Goal: Task Accomplishment & Management: Complete application form

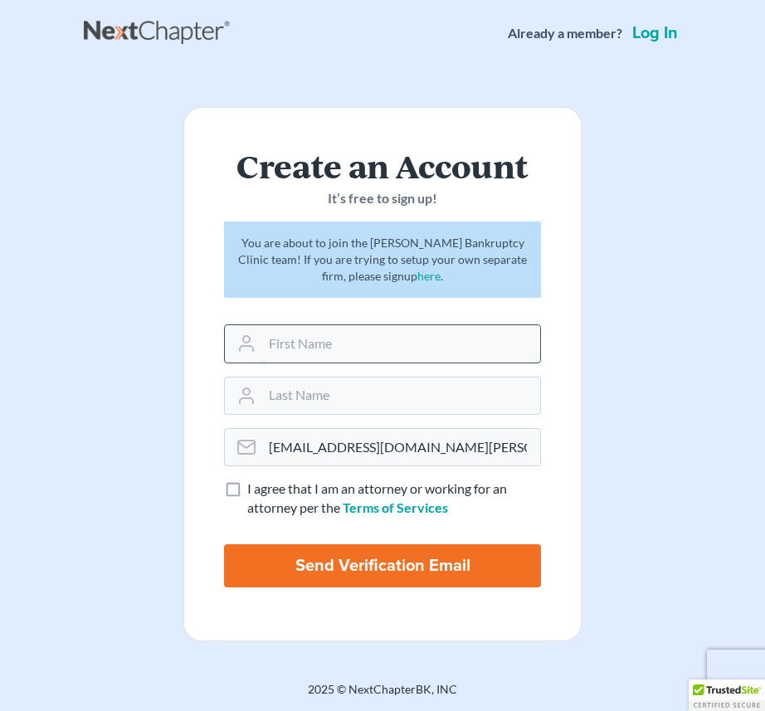
click at [387, 345] on input "text" at bounding box center [401, 343] width 278 height 37
type input "[PERSON_NAME]"
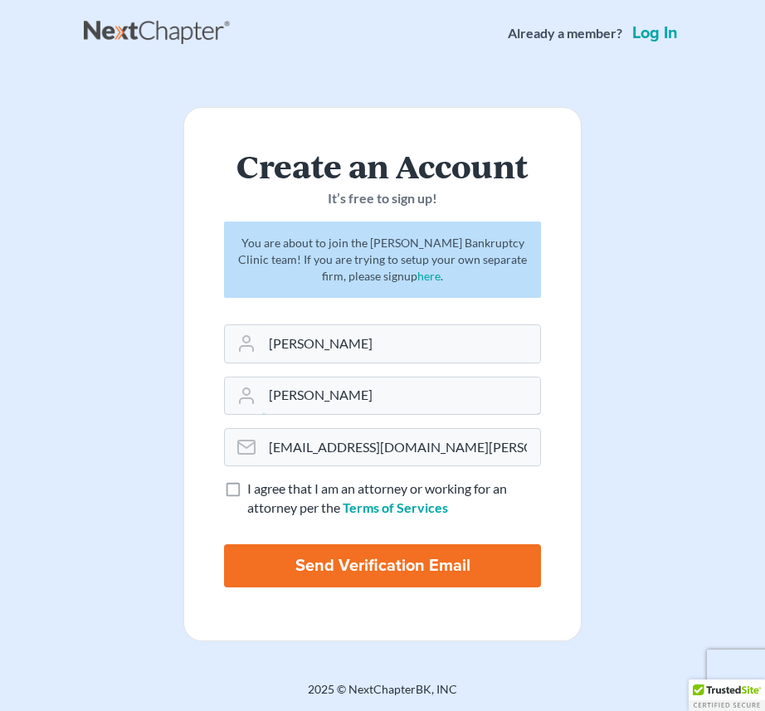
type input "[PERSON_NAME]"
click at [247, 493] on label "I agree that I am an attorney or working for an attorney per the Terms of Servi…" at bounding box center [394, 499] width 294 height 38
click at [254, 490] on input "I agree that I am an attorney or working for an attorney per the Terms of Servi…" at bounding box center [259, 485] width 11 height 11
checkbox input "true"
click at [275, 558] on input "Send Verification Email" at bounding box center [382, 565] width 317 height 43
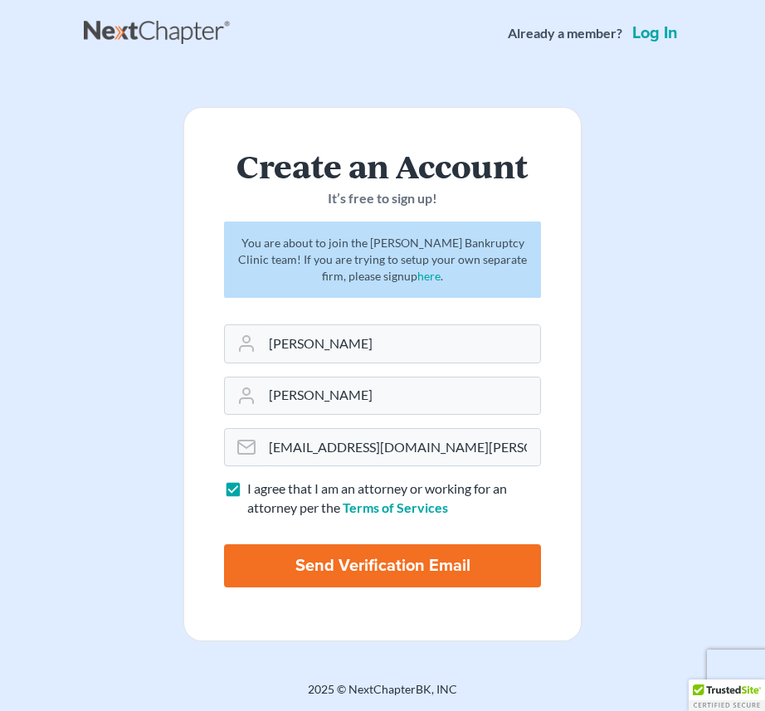
type input "Thinking..."
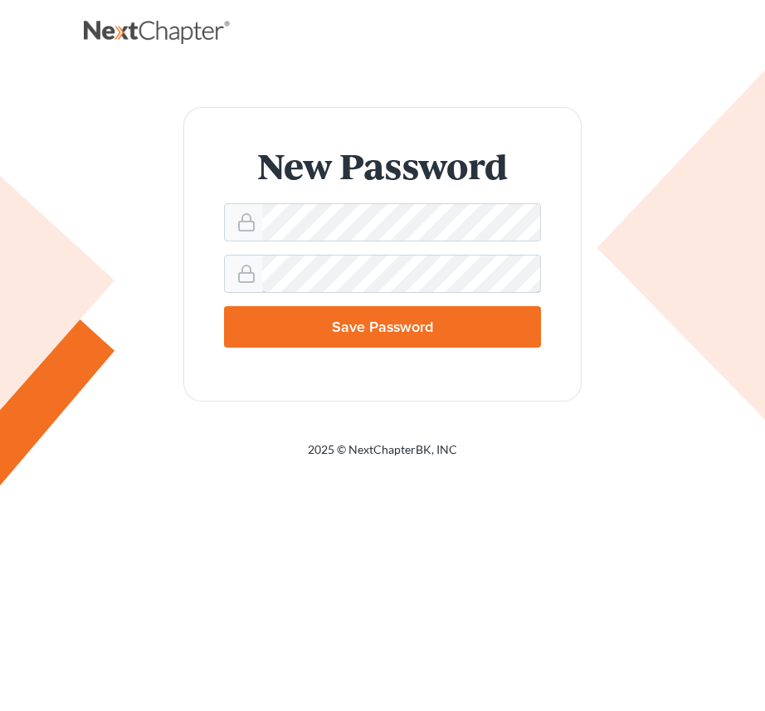
click at [224, 306] on input "Save Password" at bounding box center [382, 326] width 317 height 41
type input "Thinking..."
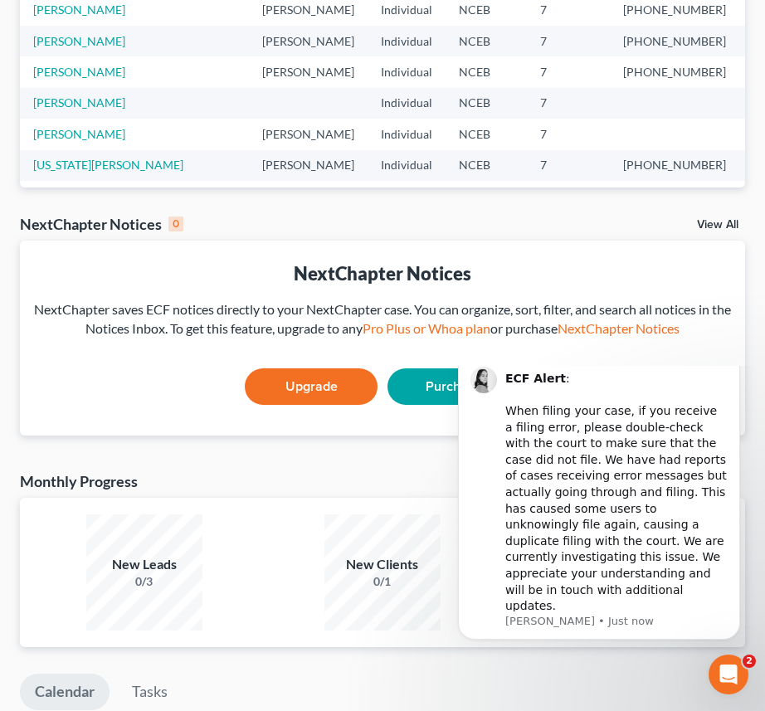
scroll to position [345, 0]
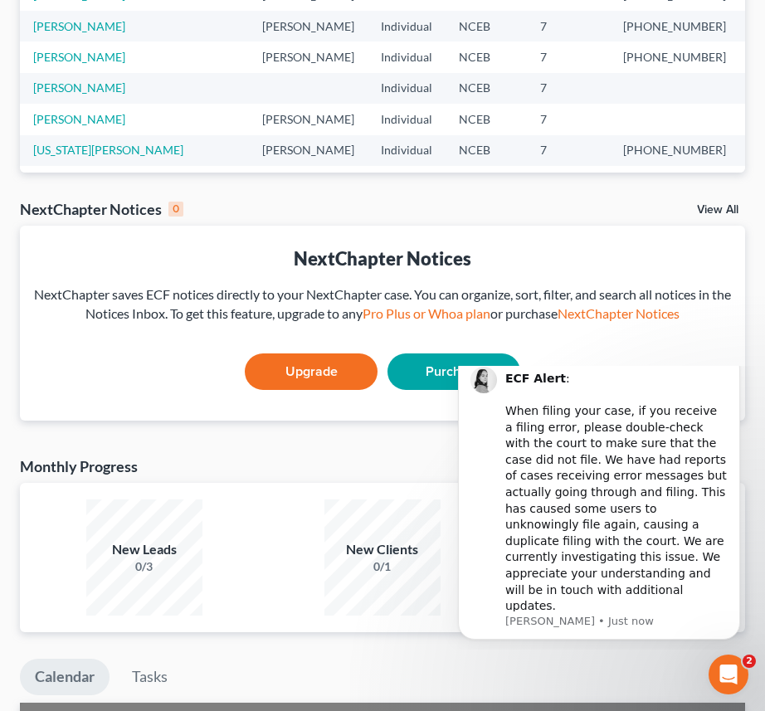
click at [456, 263] on div "NextChapter Notices" at bounding box center [382, 259] width 699 height 26
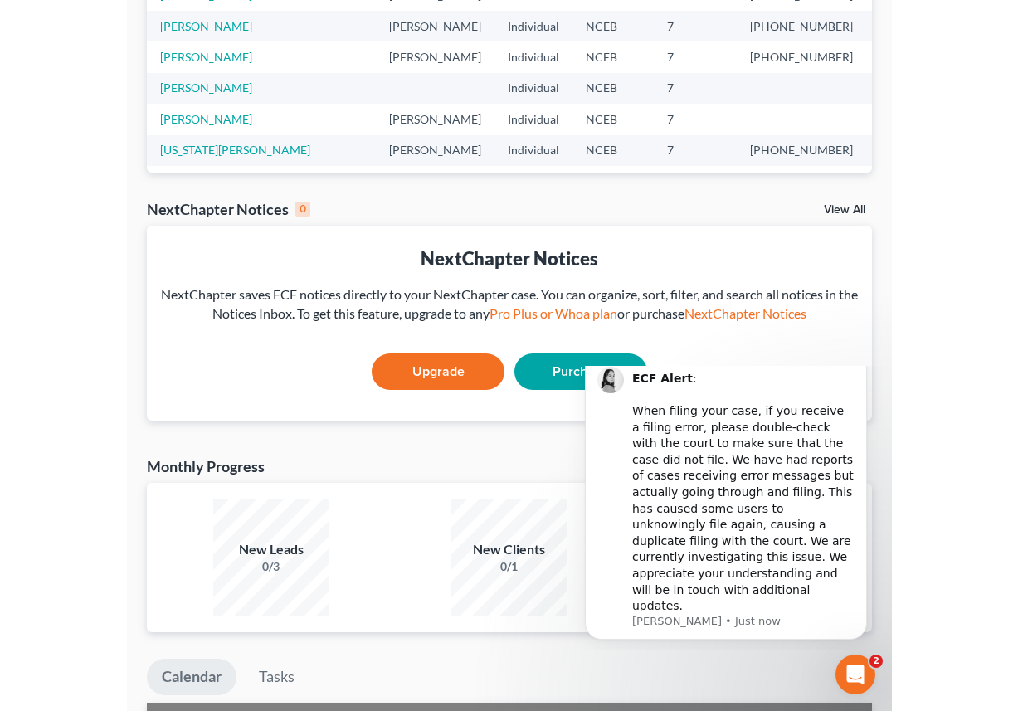
scroll to position [0, 0]
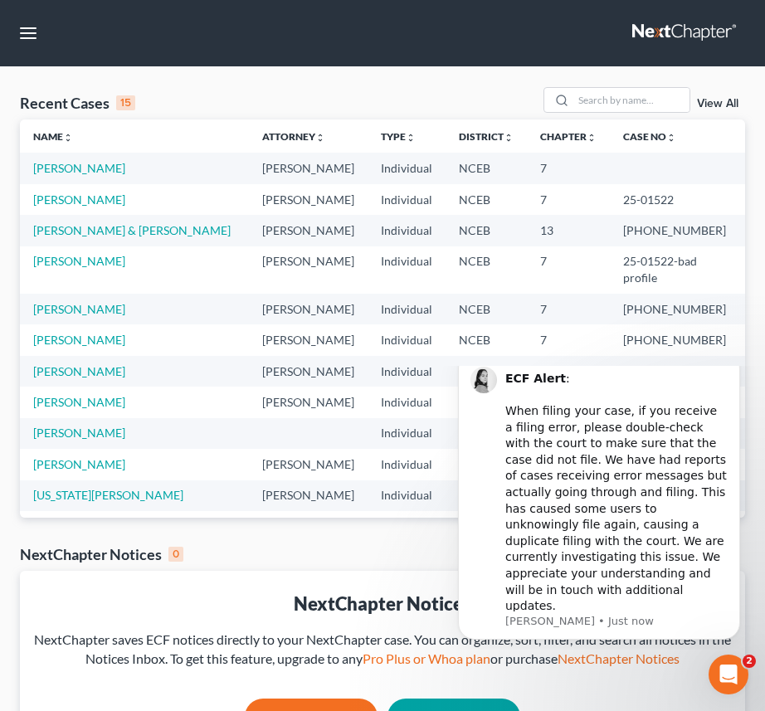
click at [218, 97] on div "Recent Cases 15 View All" at bounding box center [382, 103] width 725 height 32
click at [27, 25] on button "button" at bounding box center [28, 33] width 30 height 30
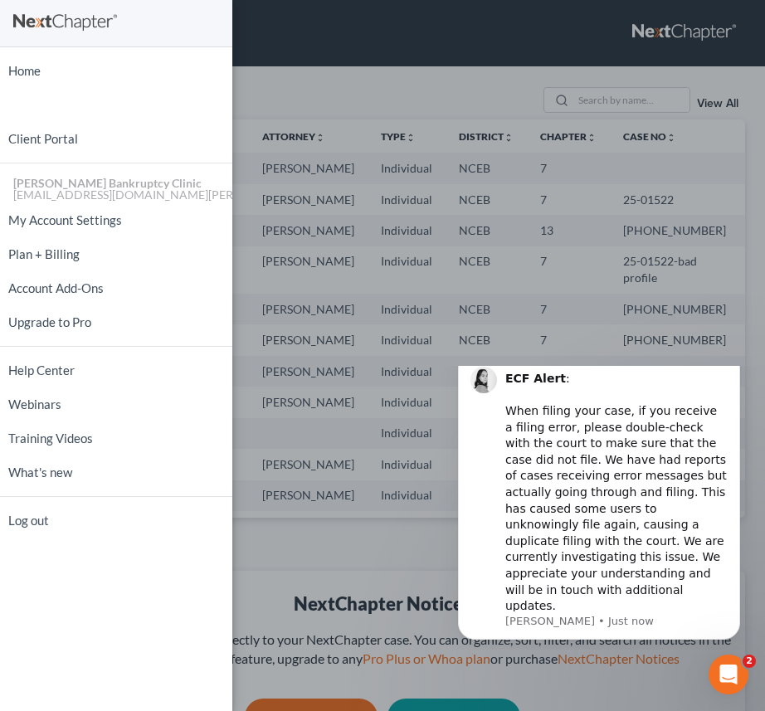
click at [373, 35] on div "Home New Case Client Portal Stubbs Bankruptcy Clinic bmmcintosh0615@email.campb…" at bounding box center [382, 355] width 765 height 711
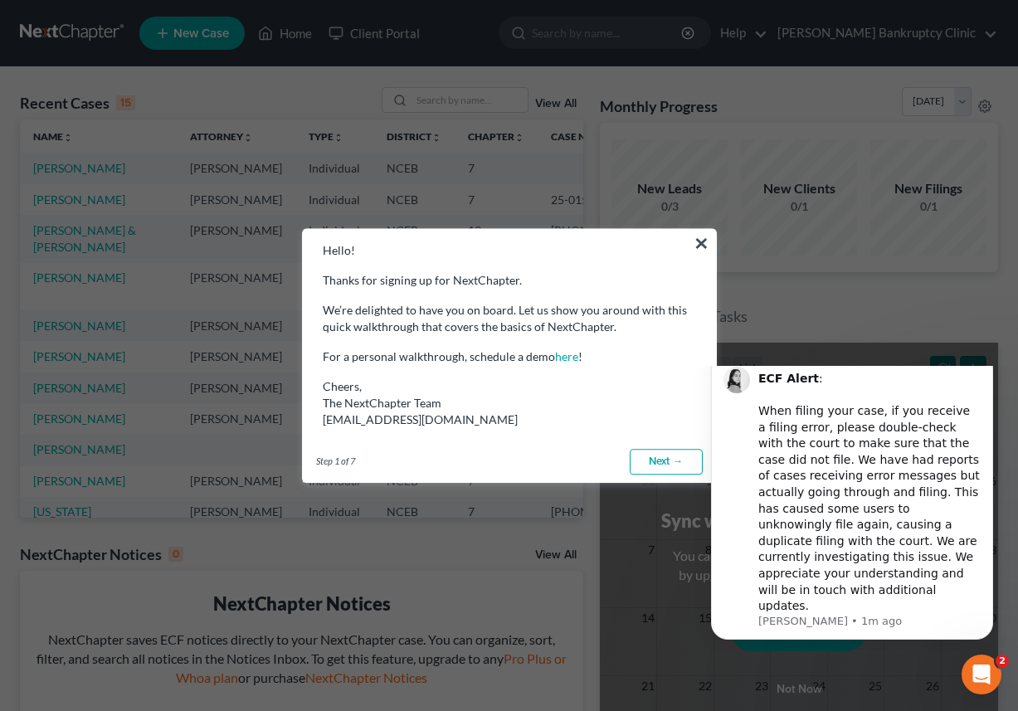
click at [665, 456] on link "Next →" at bounding box center [666, 462] width 73 height 27
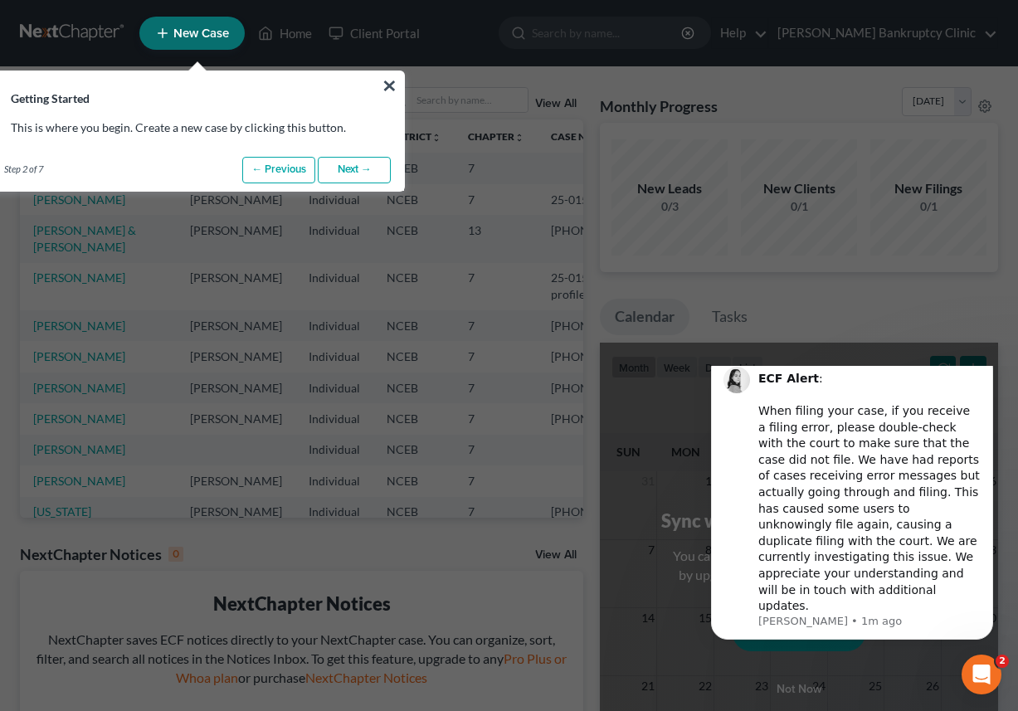
click at [346, 165] on link "Next →" at bounding box center [354, 170] width 73 height 27
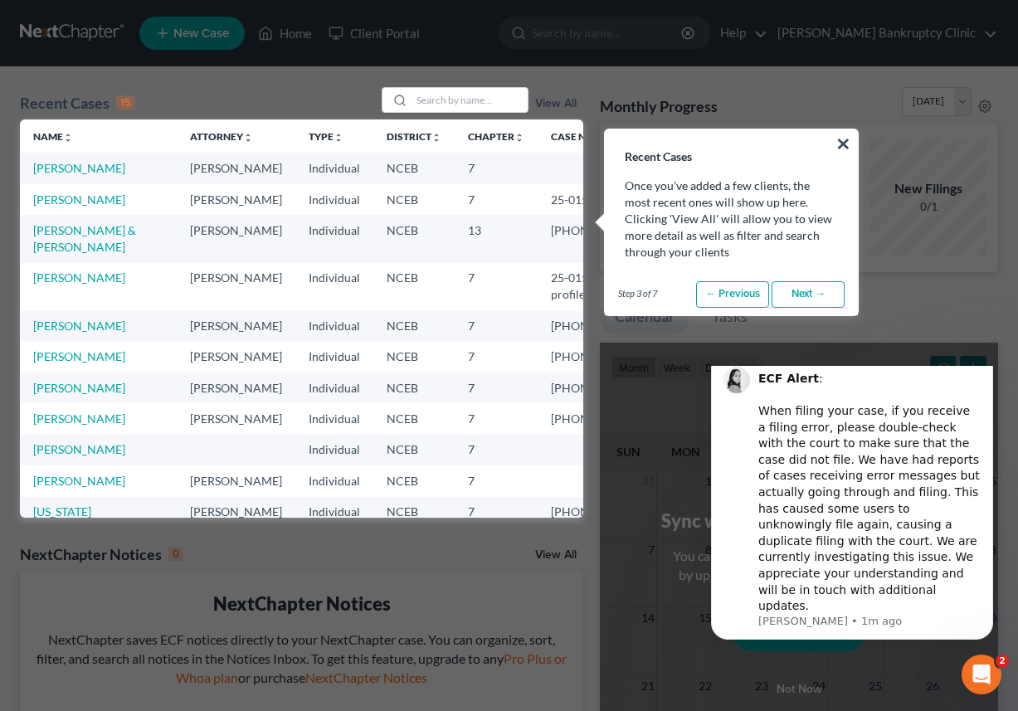
click at [764, 287] on link "Next →" at bounding box center [808, 294] width 73 height 27
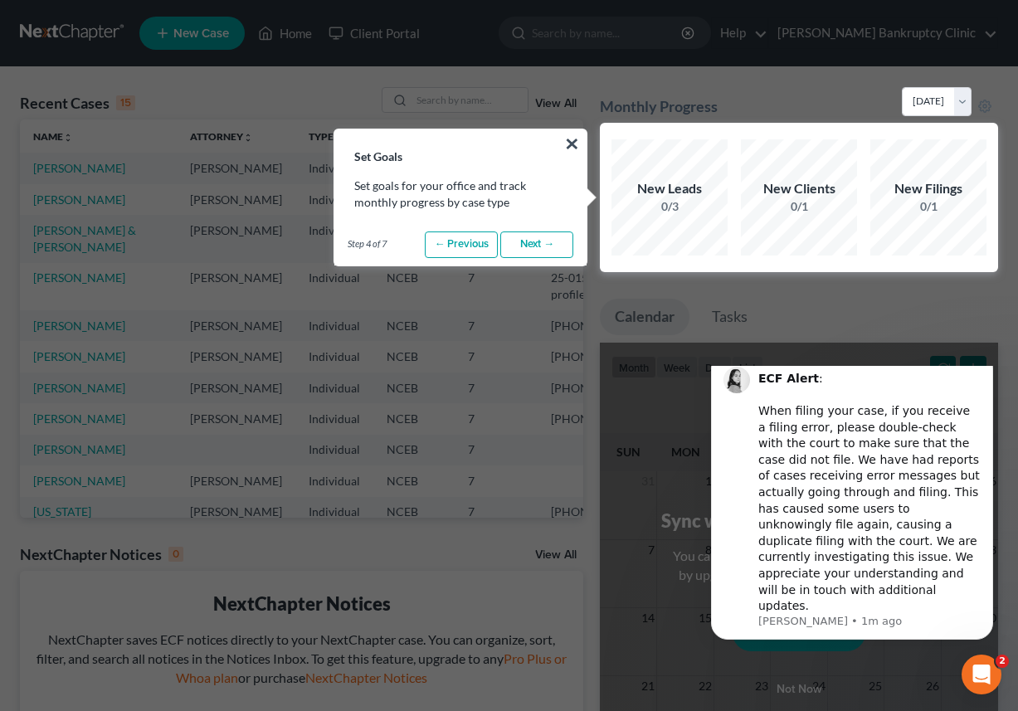
click at [525, 247] on link "Next →" at bounding box center [536, 245] width 73 height 27
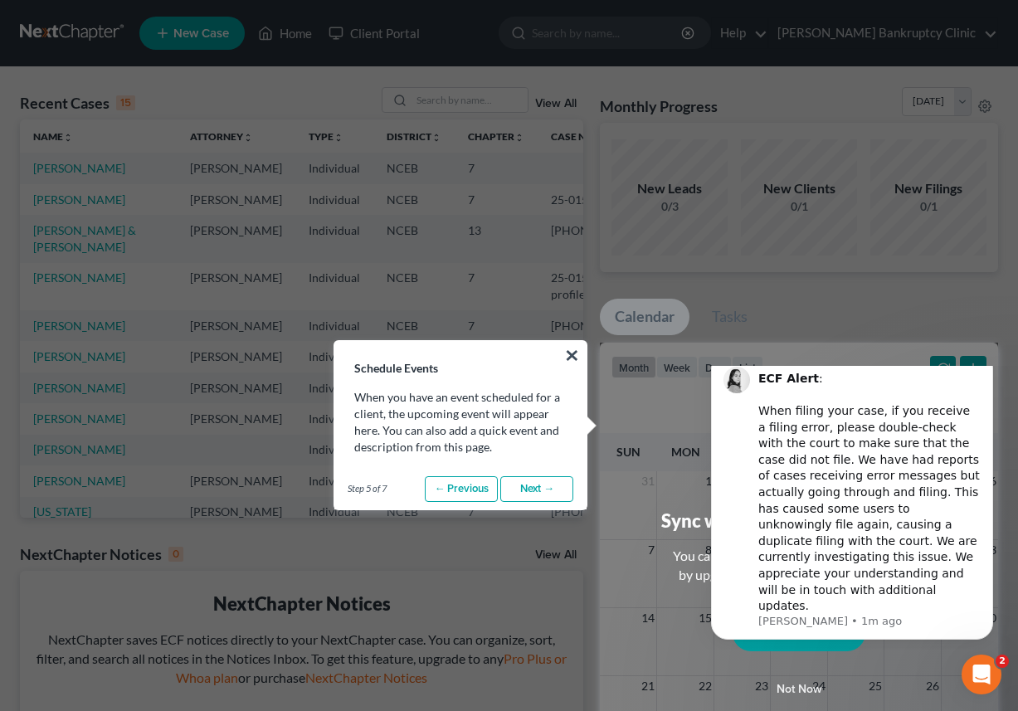
click at [529, 495] on link "Next →" at bounding box center [536, 489] width 73 height 27
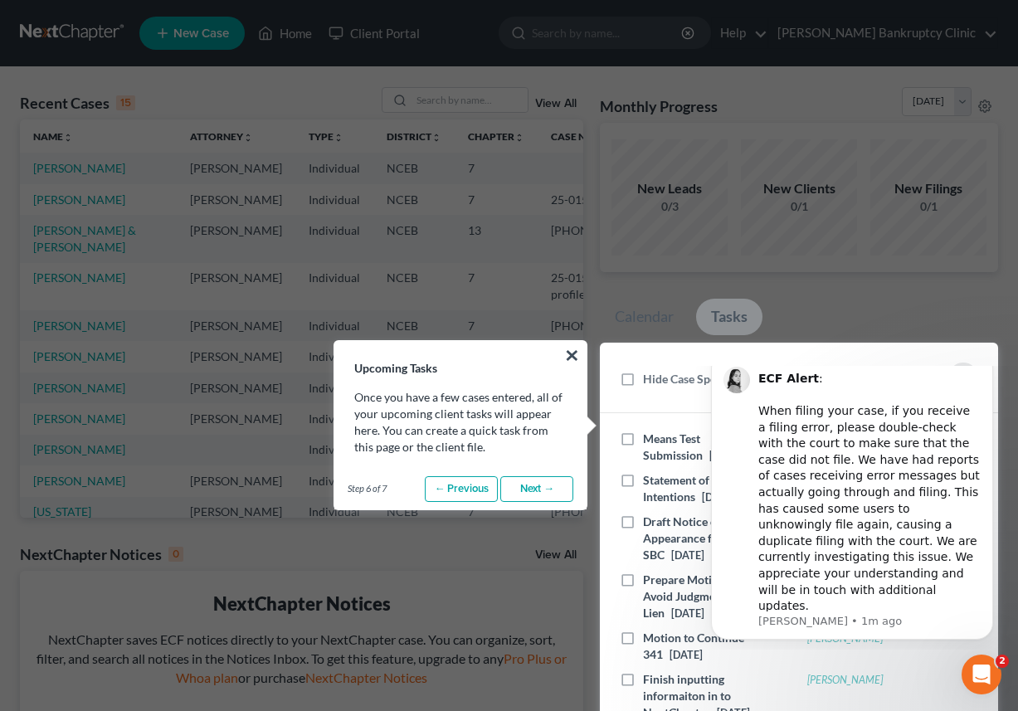
click at [529, 495] on link "Next →" at bounding box center [536, 489] width 73 height 27
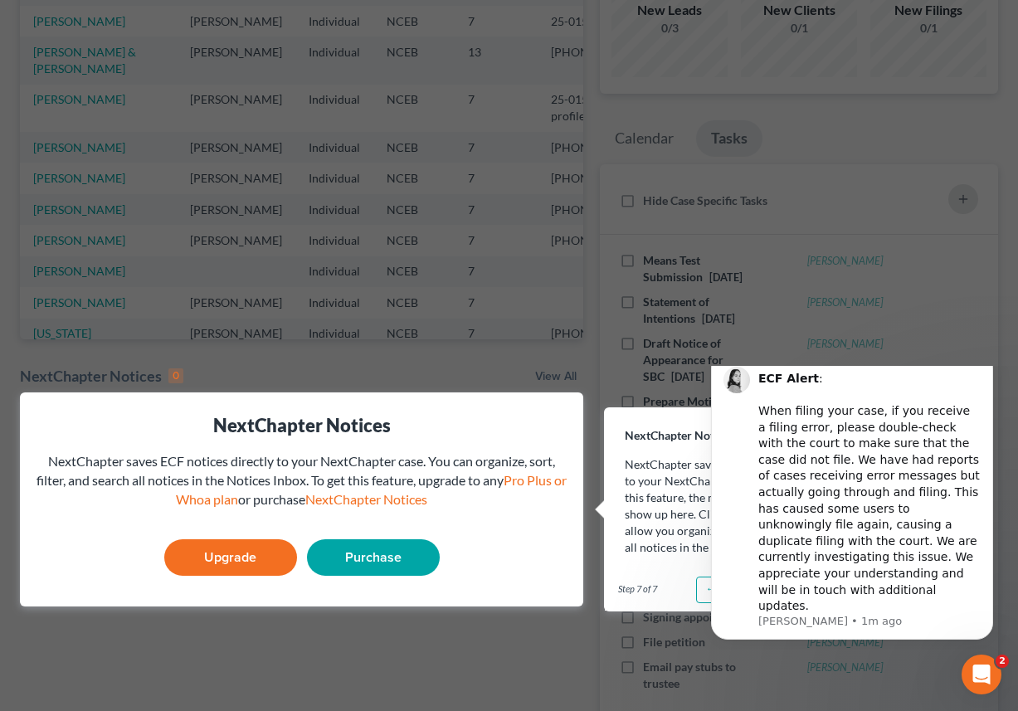
scroll to position [180, 0]
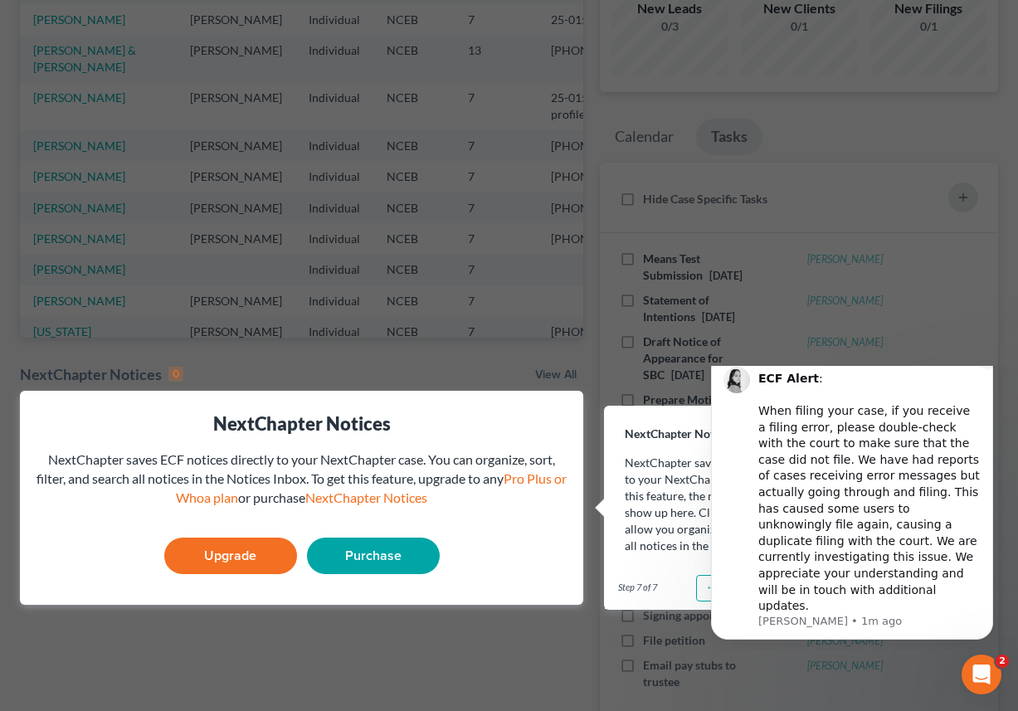
click at [764, 361] on icon "Dismiss notification" at bounding box center [988, 356] width 9 height 9
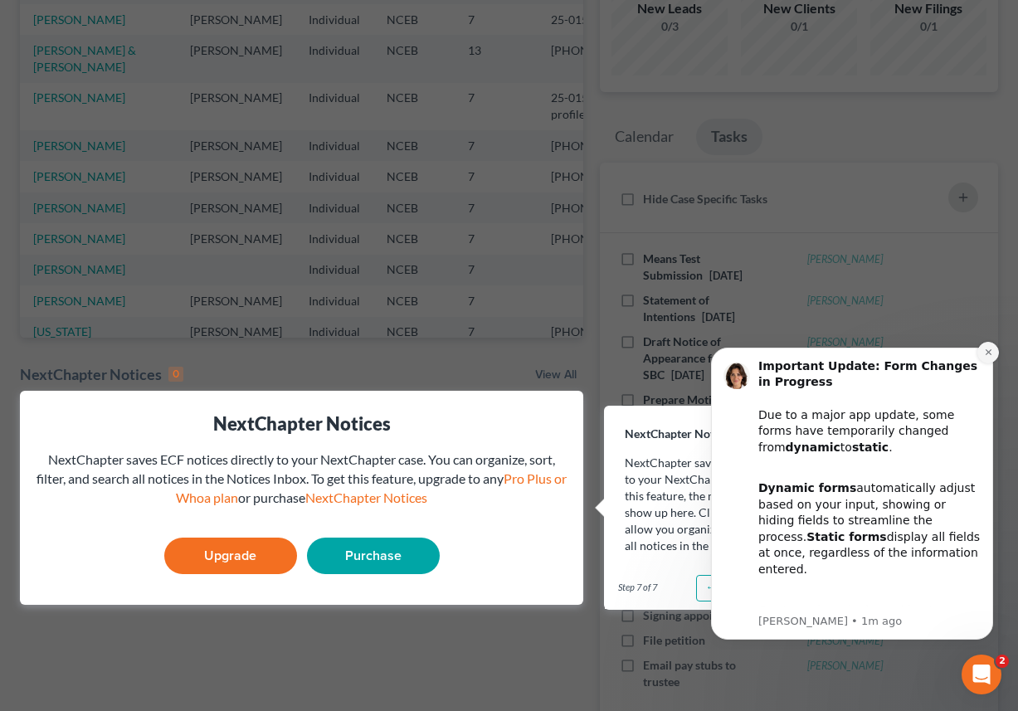
click at [764, 354] on button "Dismiss notification" at bounding box center [988, 353] width 22 height 22
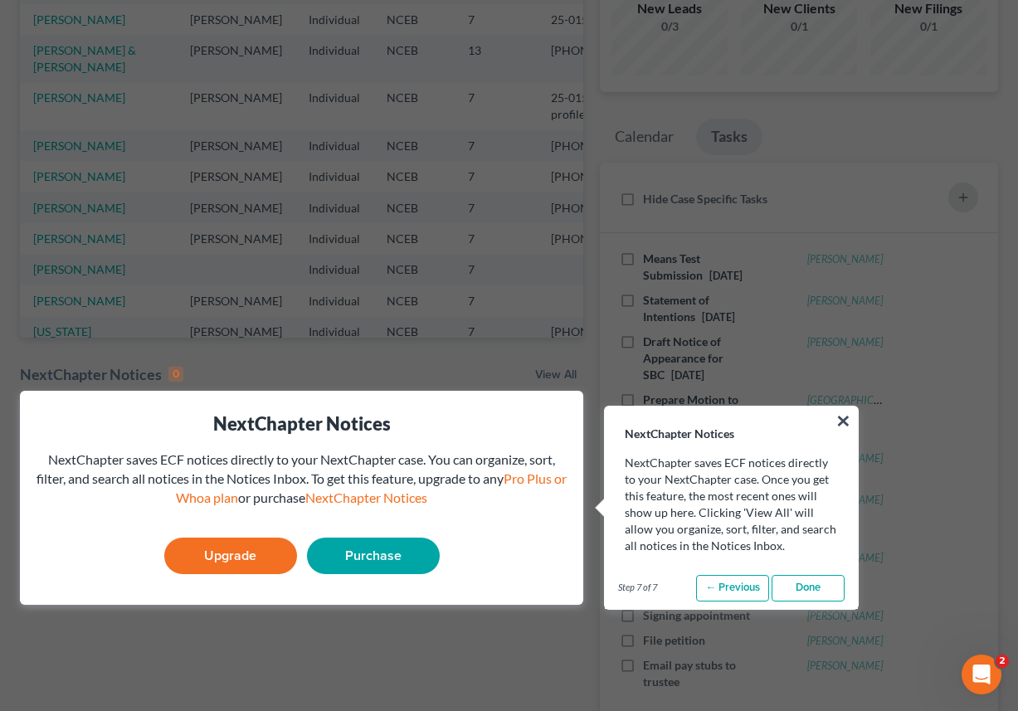
click at [764, 587] on link "Done" at bounding box center [808, 588] width 73 height 27
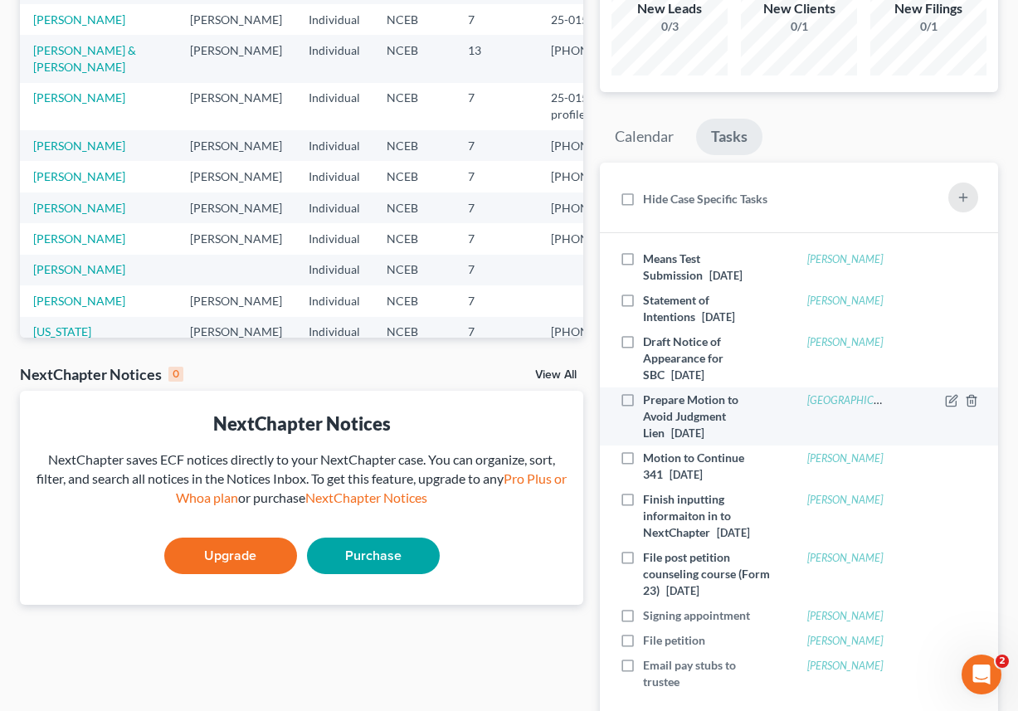
scroll to position [0, 0]
